Goal: Check status: Check status

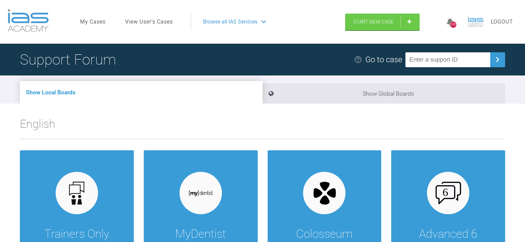
click at [445, 58] on input "text" at bounding box center [447, 59] width 85 height 15
paste input "I3K1SVXM"
type input "I3K1SVXM"
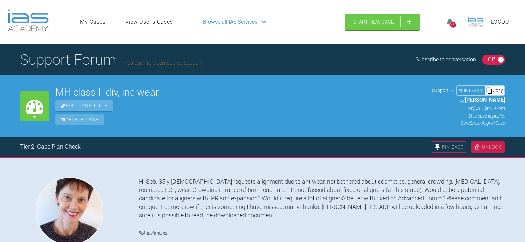
click at [489, 145] on div "Unlock" at bounding box center [487, 146] width 34 height 11
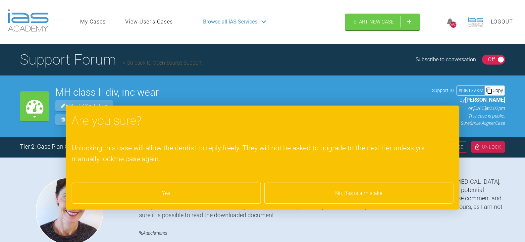
click at [230, 190] on div "Yes" at bounding box center [165, 193] width 189 height 21
